Goal: Obtain resource: Download file/media

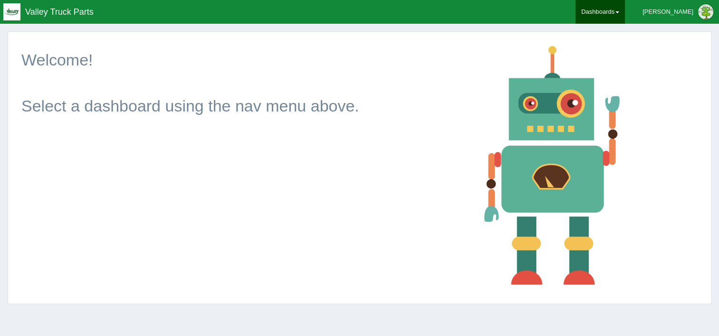
click at [621, 9] on link "Dashboards" at bounding box center [599, 12] width 49 height 24
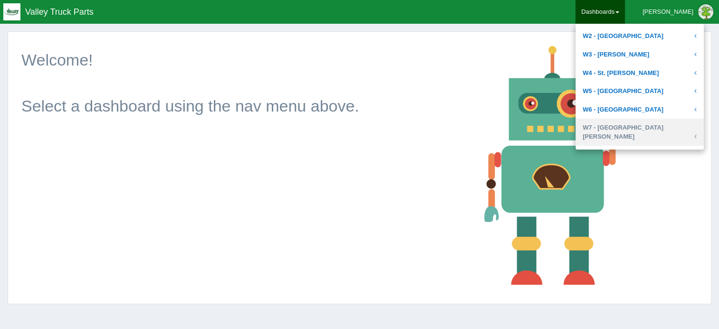
scroll to position [405, 0]
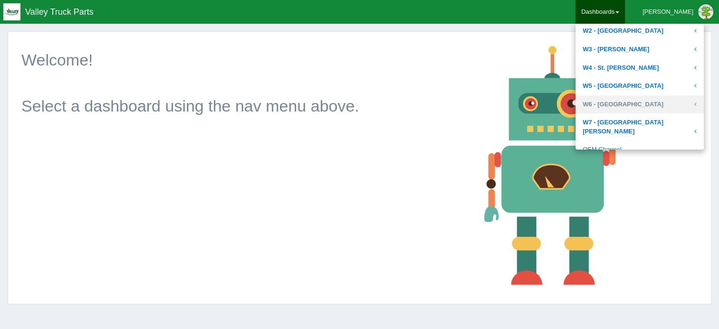
click at [636, 101] on link "W6 - [GEOGRAPHIC_DATA]" at bounding box center [639, 104] width 128 height 19
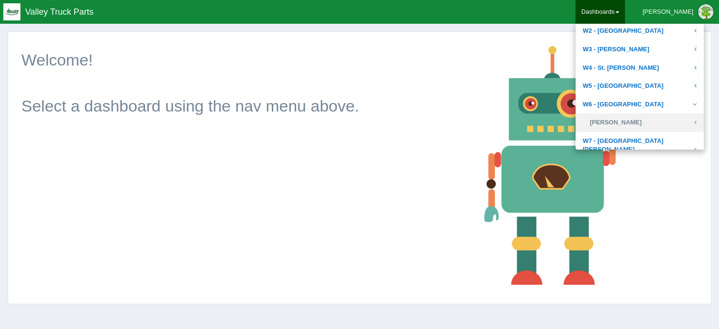
click at [635, 118] on link "[PERSON_NAME]" at bounding box center [639, 123] width 128 height 19
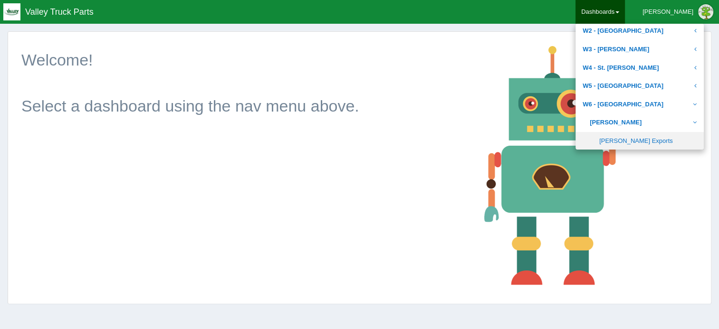
click at [641, 141] on link "[PERSON_NAME] Exports" at bounding box center [639, 141] width 128 height 19
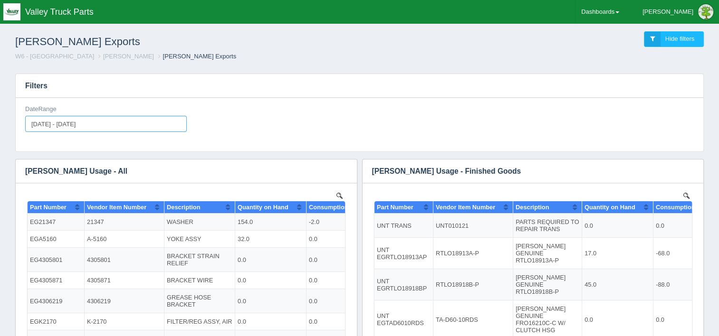
type input "[DATE]"
click at [120, 125] on input "[DATE] - [DATE]" at bounding box center [105, 124] width 161 height 16
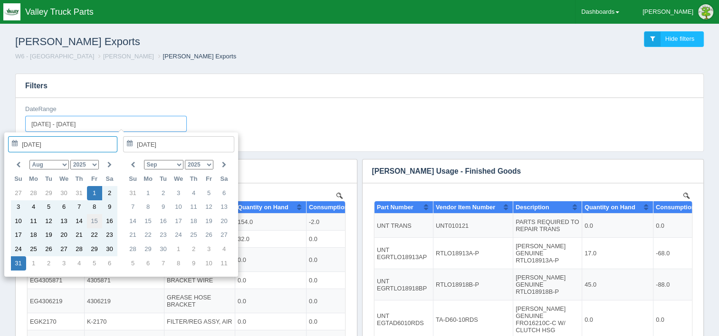
type input "[DATE]"
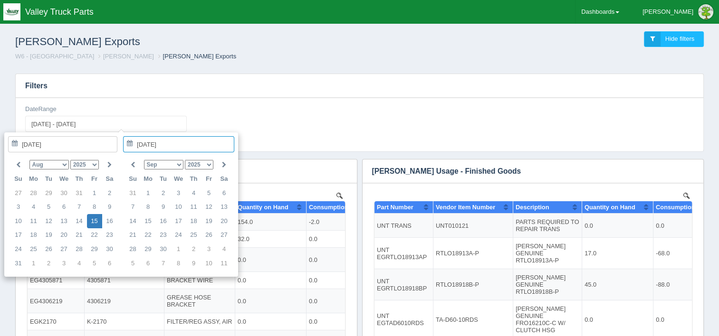
type input "[DATE] - [DATE]"
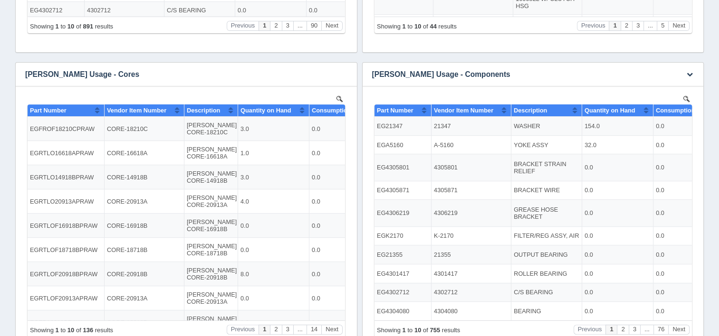
scroll to position [380, 0]
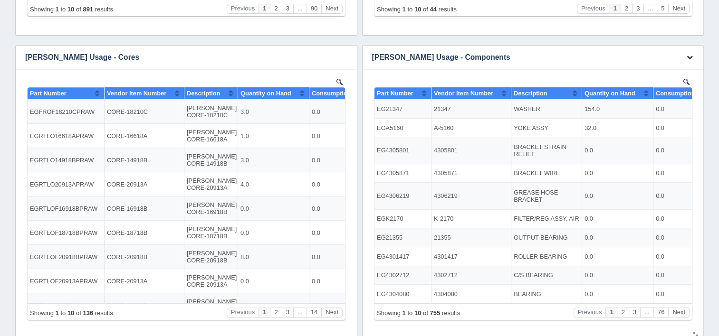
click at [690, 57] on icon "button" at bounding box center [689, 57] width 6 height 6
click at [625, 70] on link "Download CSV" at bounding box center [658, 72] width 76 height 14
